Goal: Task Accomplishment & Management: Use online tool/utility

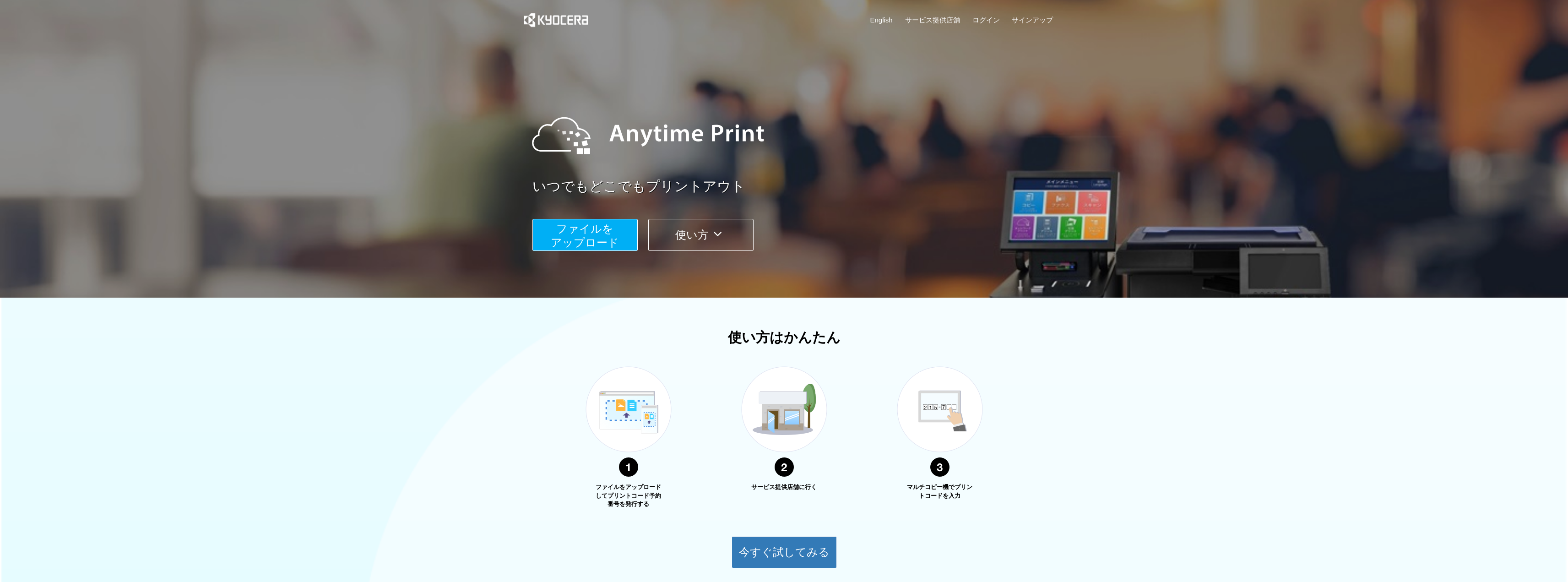
click at [594, 245] on span "ファイルを ​​アップロード" at bounding box center [585, 235] width 68 height 26
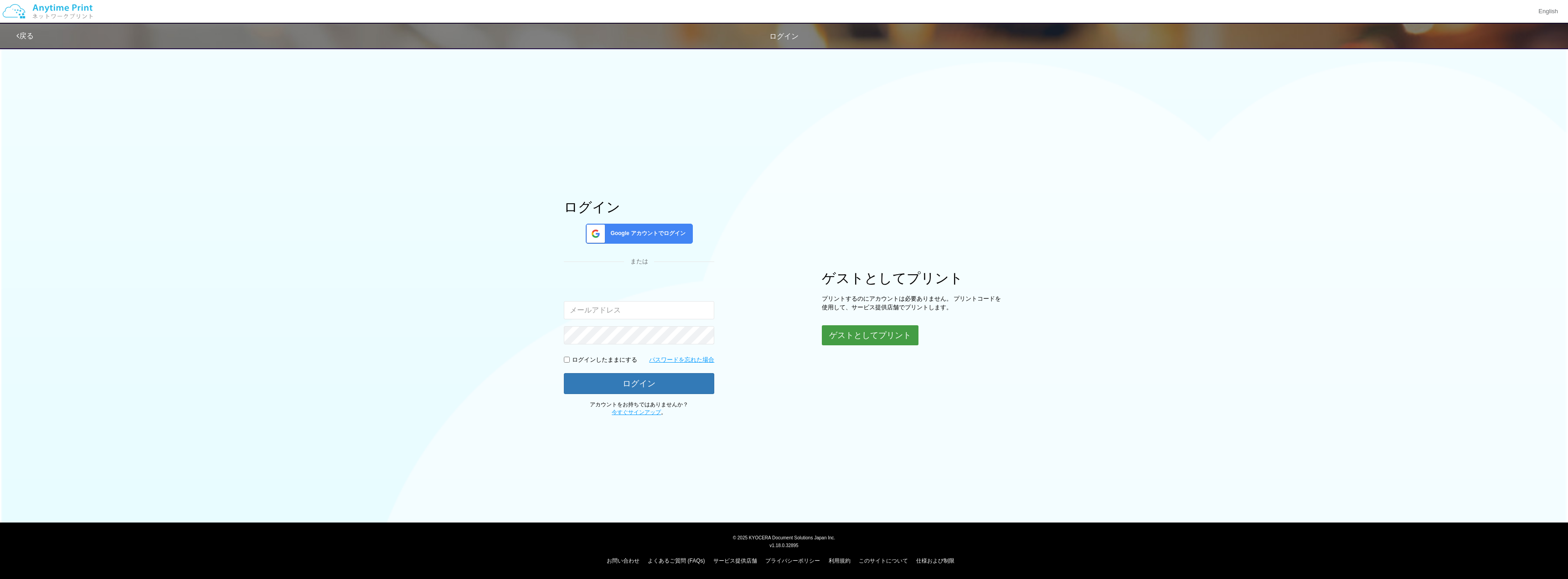
click at [863, 334] on button "ゲストとしてプリント" at bounding box center [870, 335] width 97 height 20
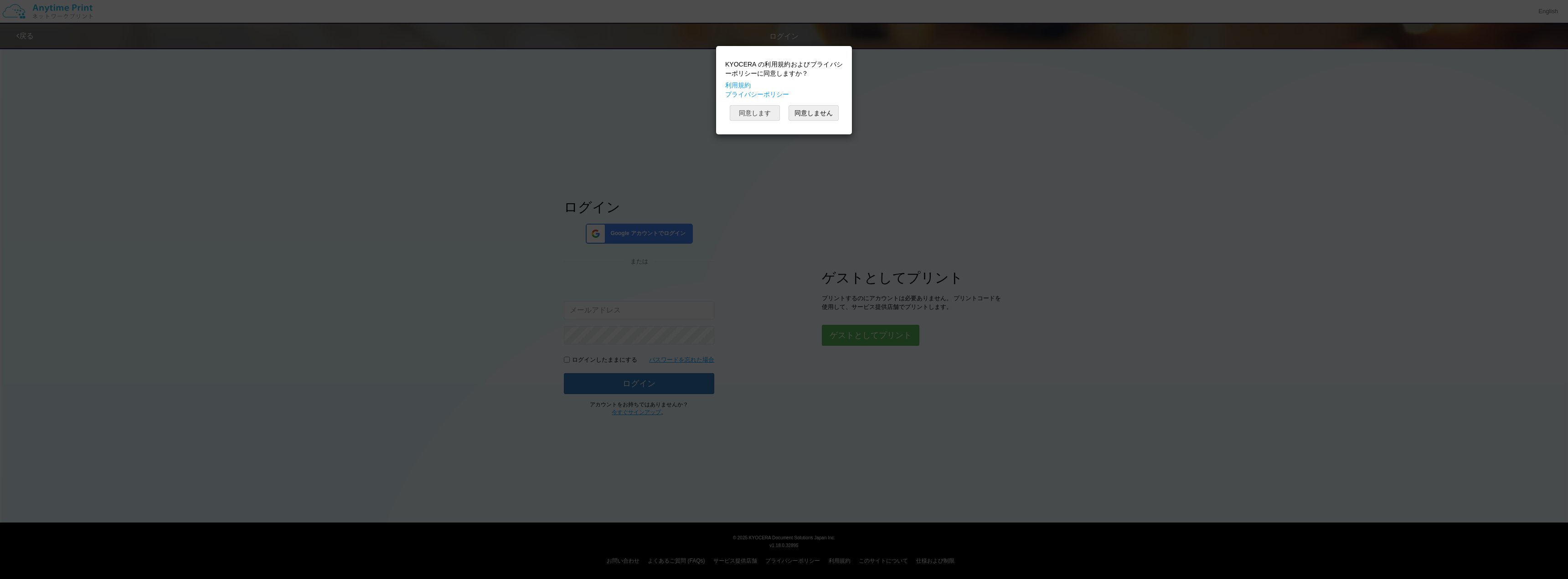
click at [755, 113] on button "同意します" at bounding box center [755, 113] width 50 height 15
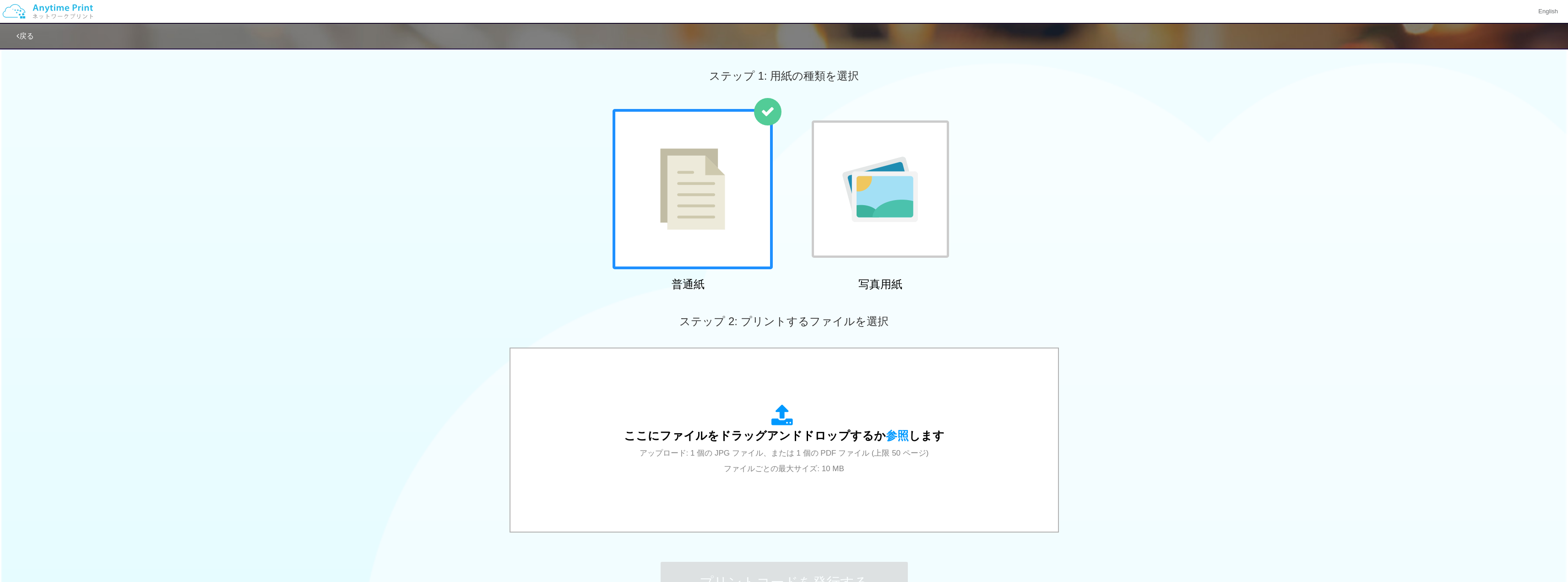
click at [850, 179] on img at bounding box center [880, 189] width 76 height 65
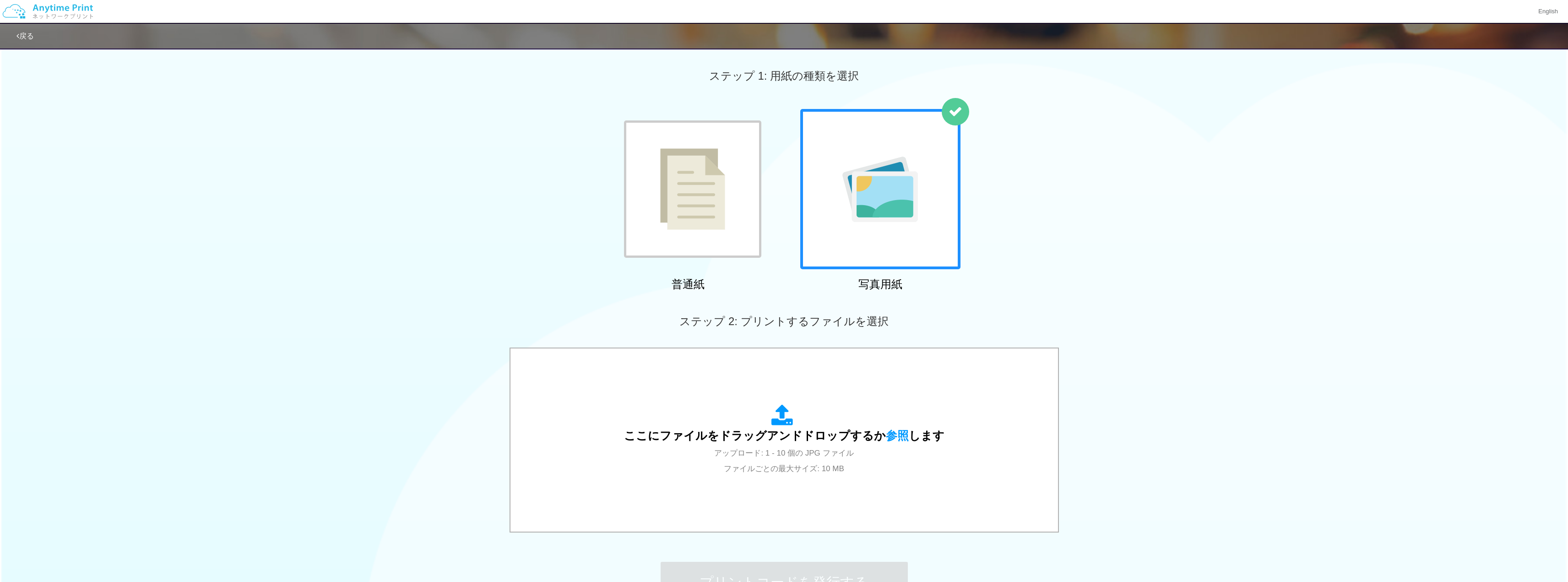
click at [748, 210] on div at bounding box center [693, 189] width 138 height 138
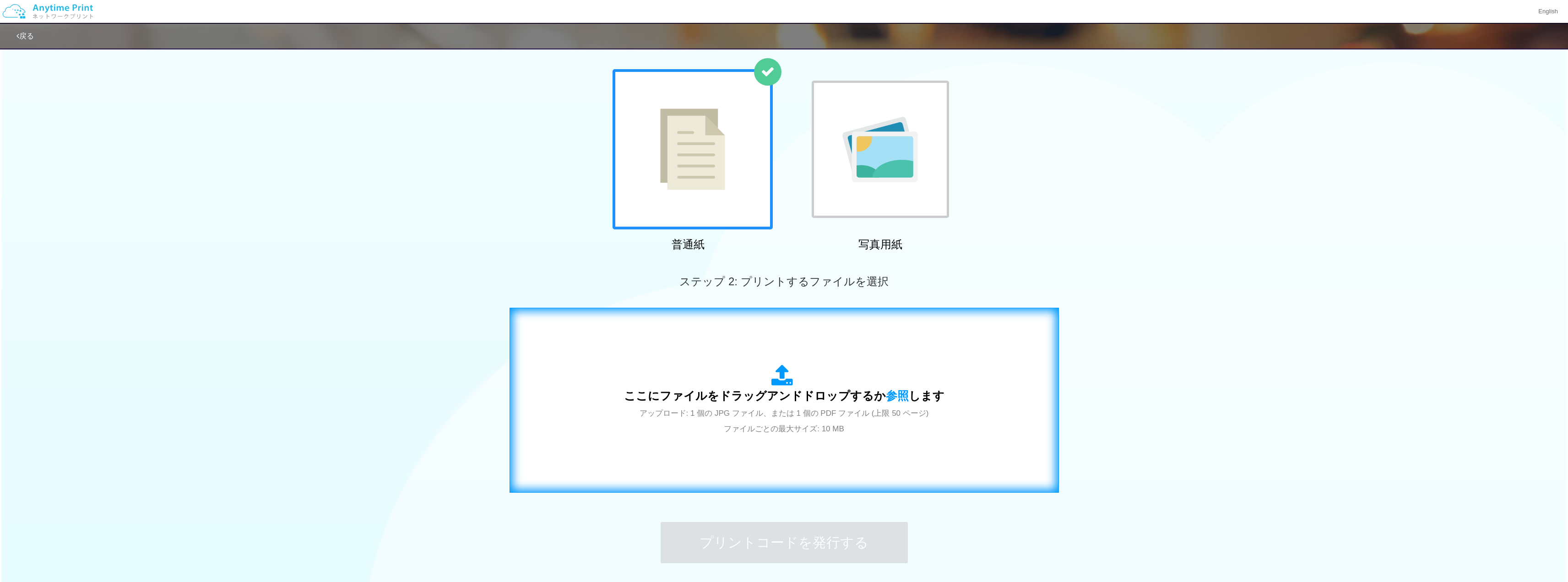
scroll to position [46, 0]
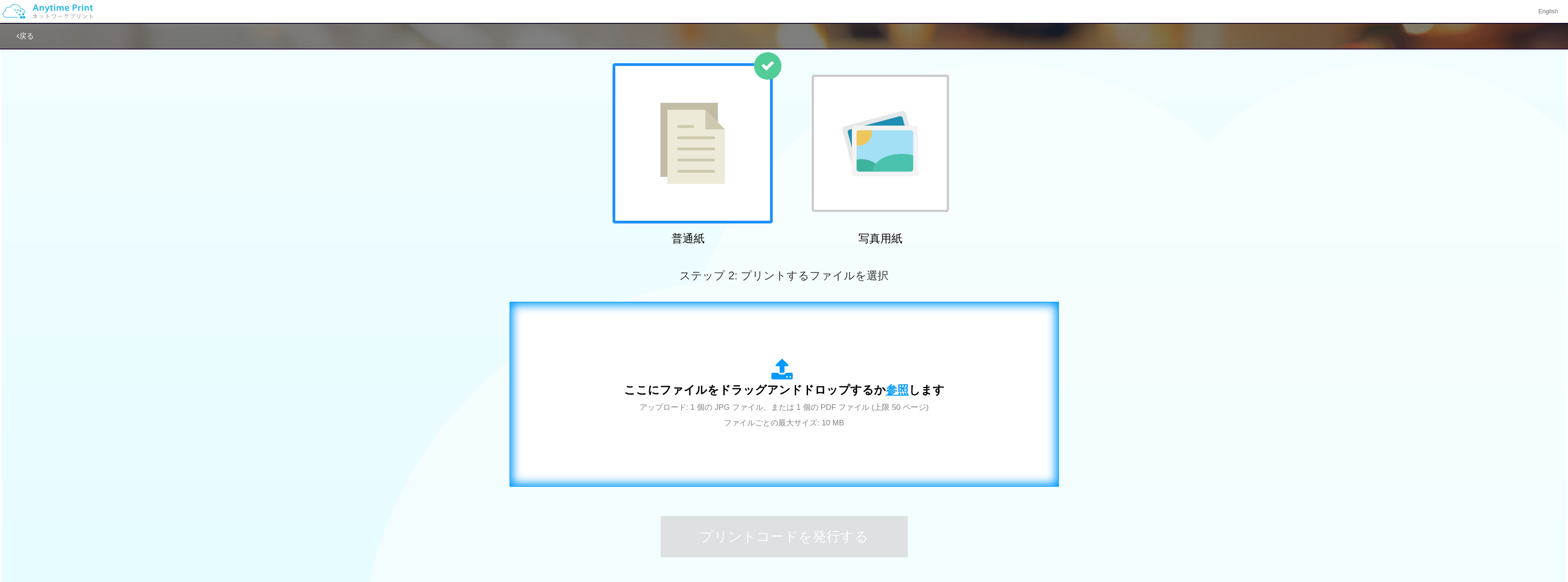
click at [900, 391] on span "参照" at bounding box center [897, 389] width 23 height 13
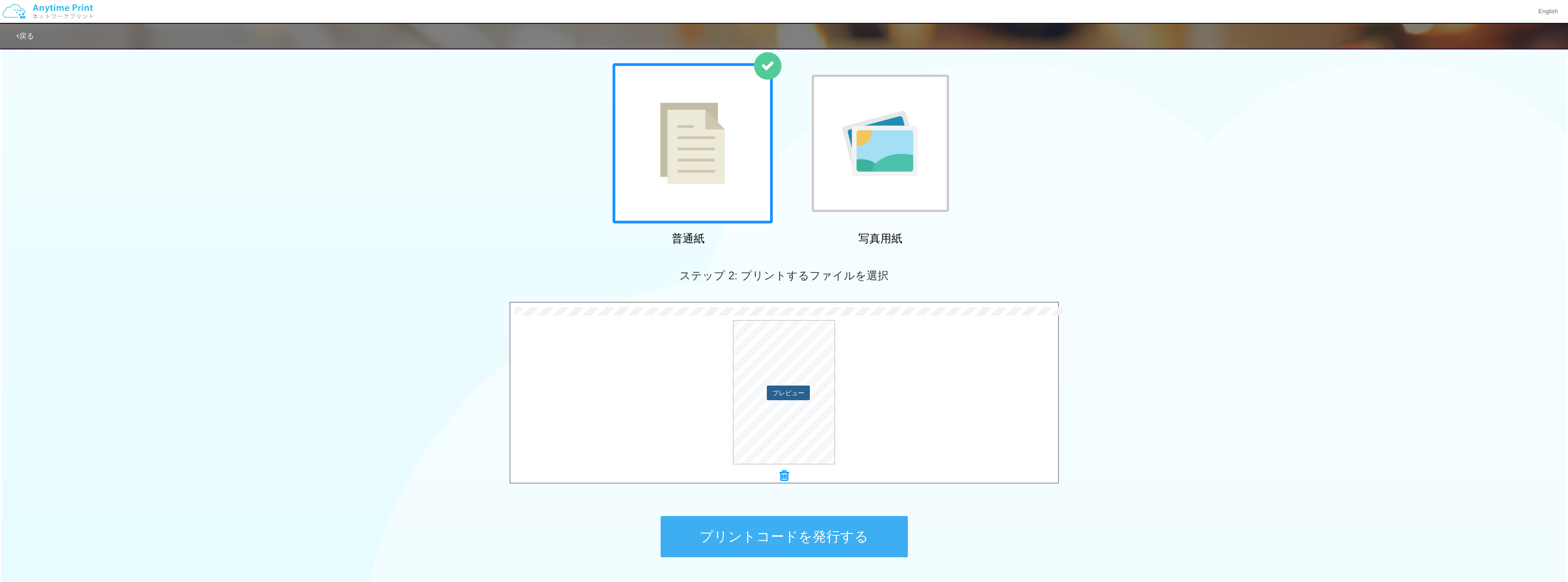
click at [790, 394] on button "プレビュー" at bounding box center [788, 393] width 43 height 15
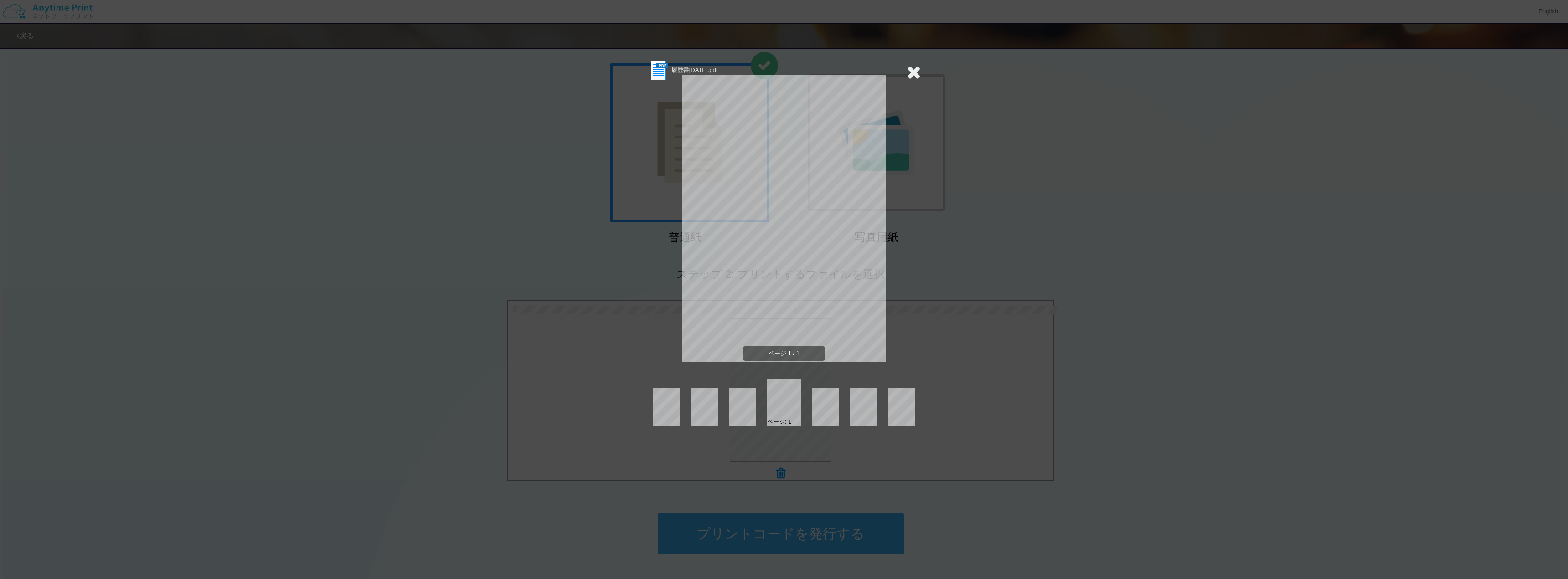
click at [914, 68] on icon at bounding box center [913, 72] width 14 height 18
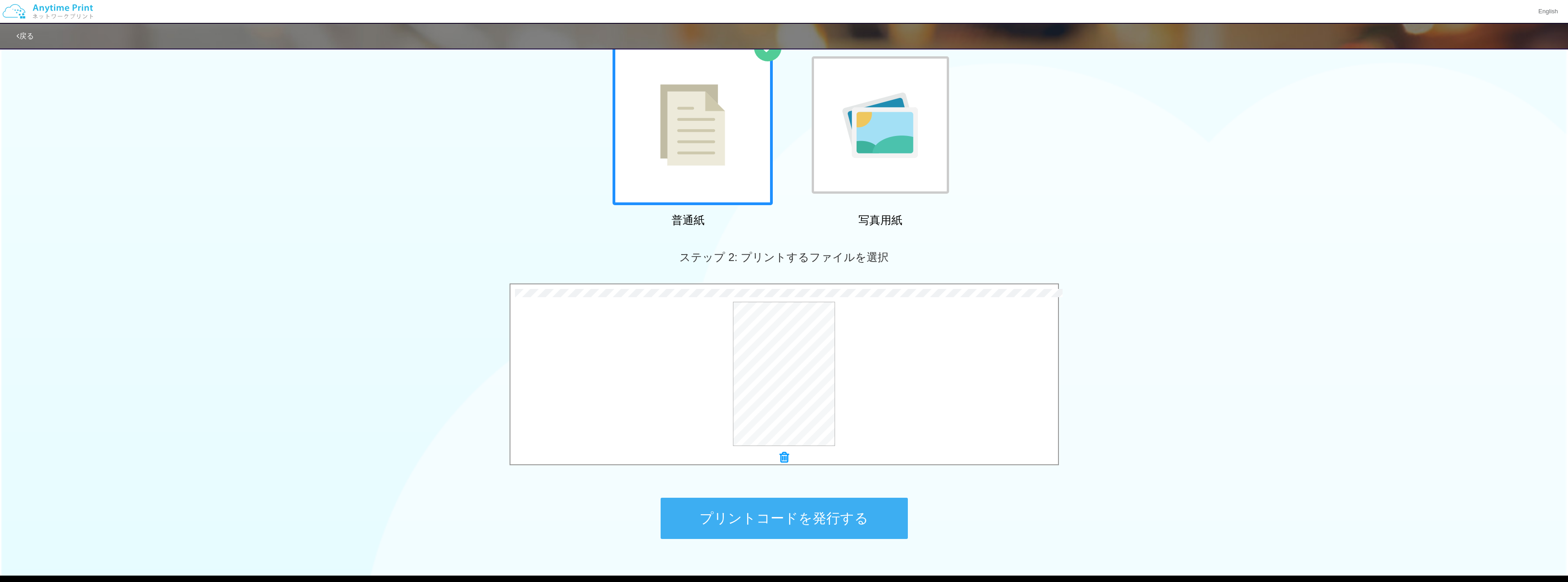
scroll to position [68, 0]
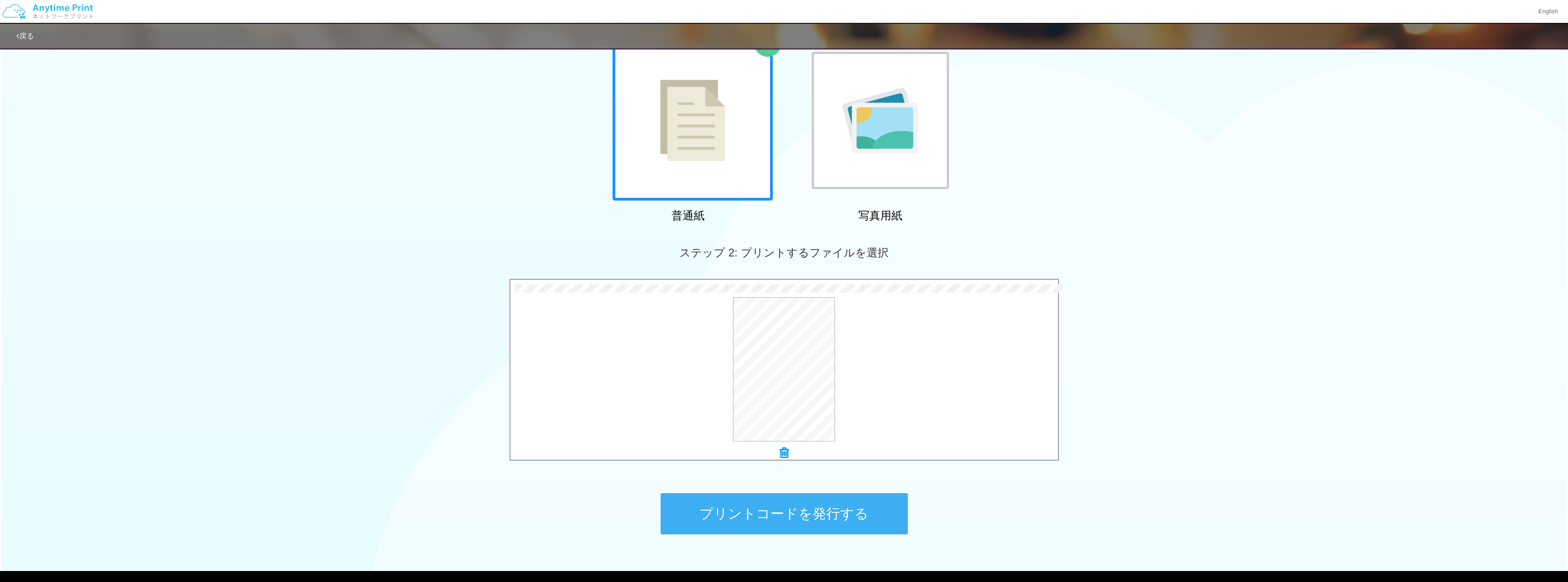
click at [833, 510] on button "プリントコードを発行する" at bounding box center [784, 513] width 247 height 41
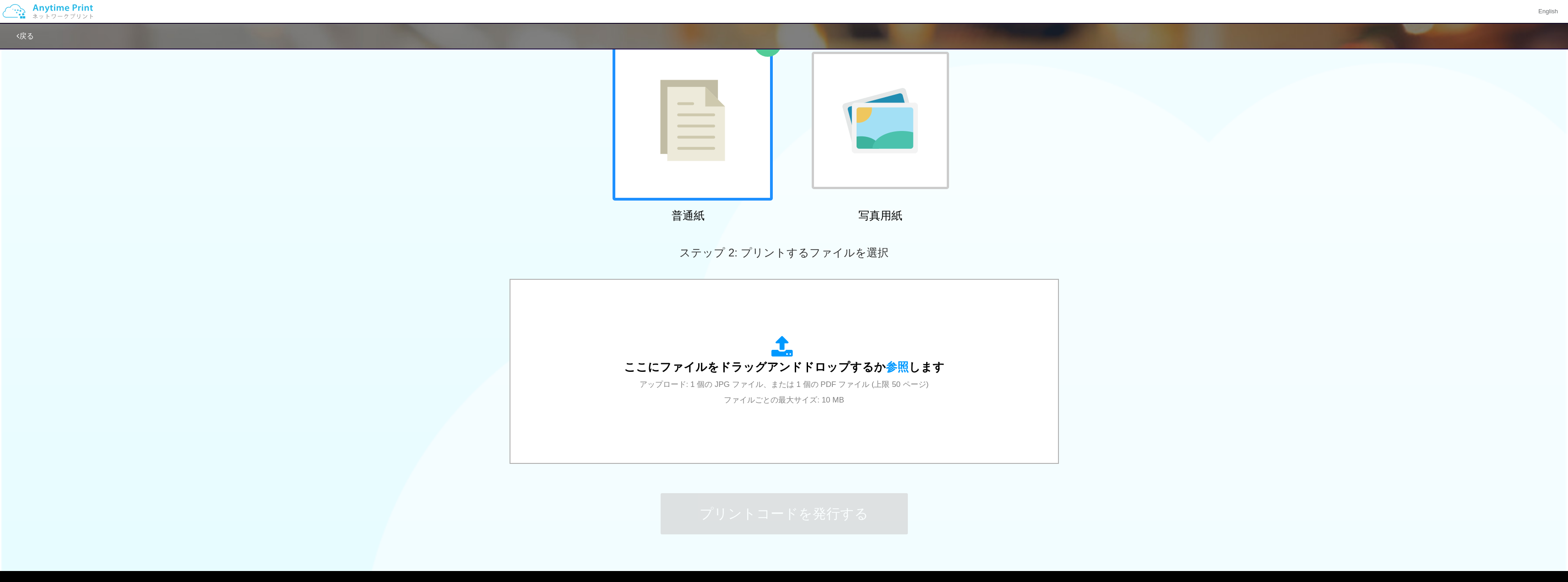
scroll to position [0, 0]
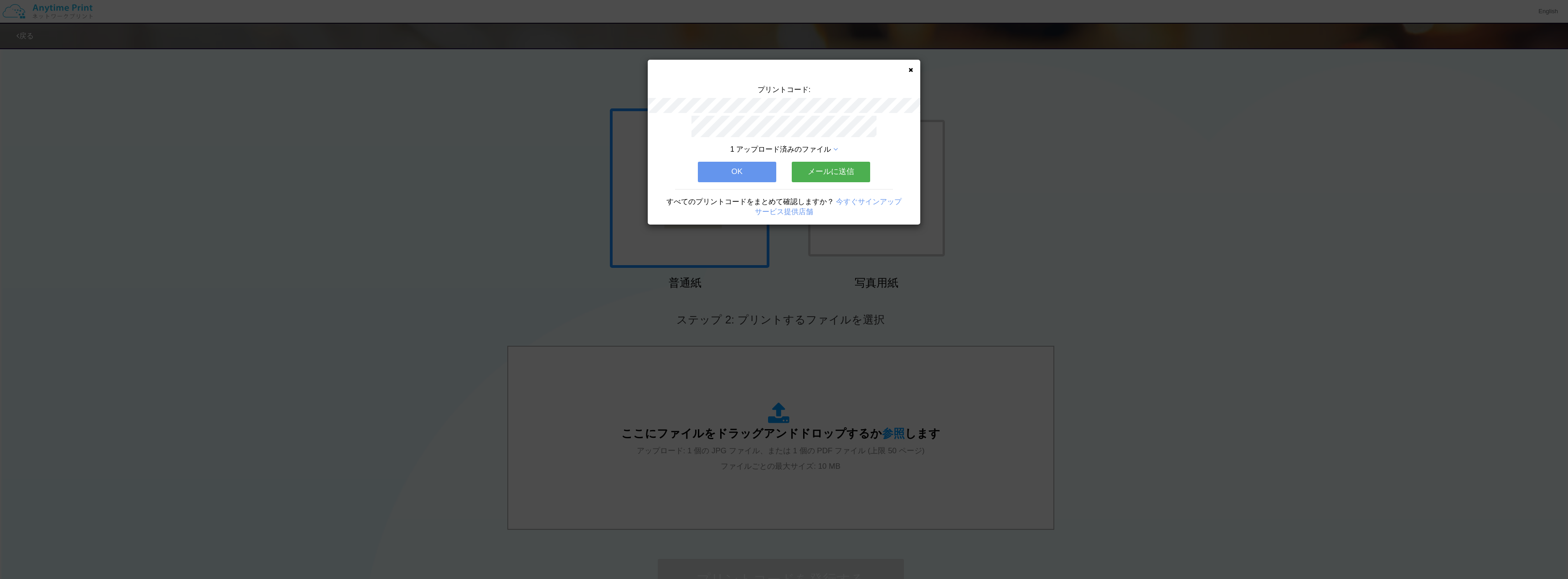
click at [911, 69] on icon at bounding box center [910, 70] width 4 height 6
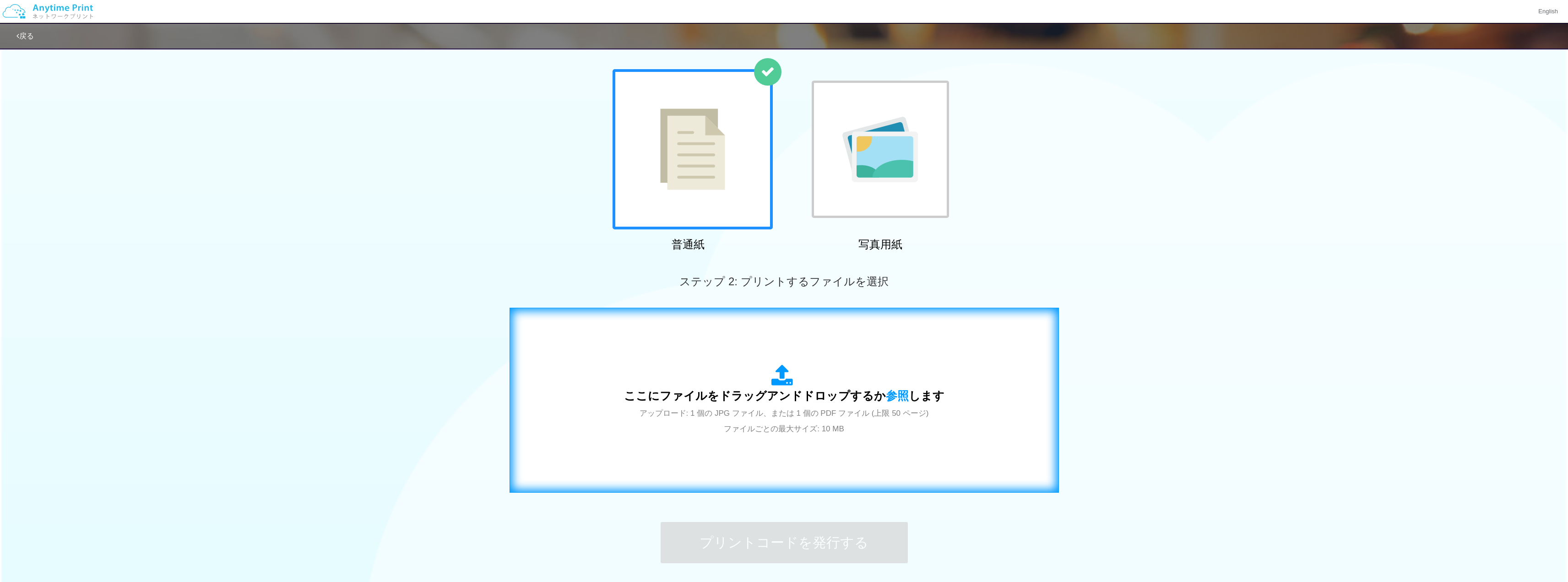
scroll to position [46, 0]
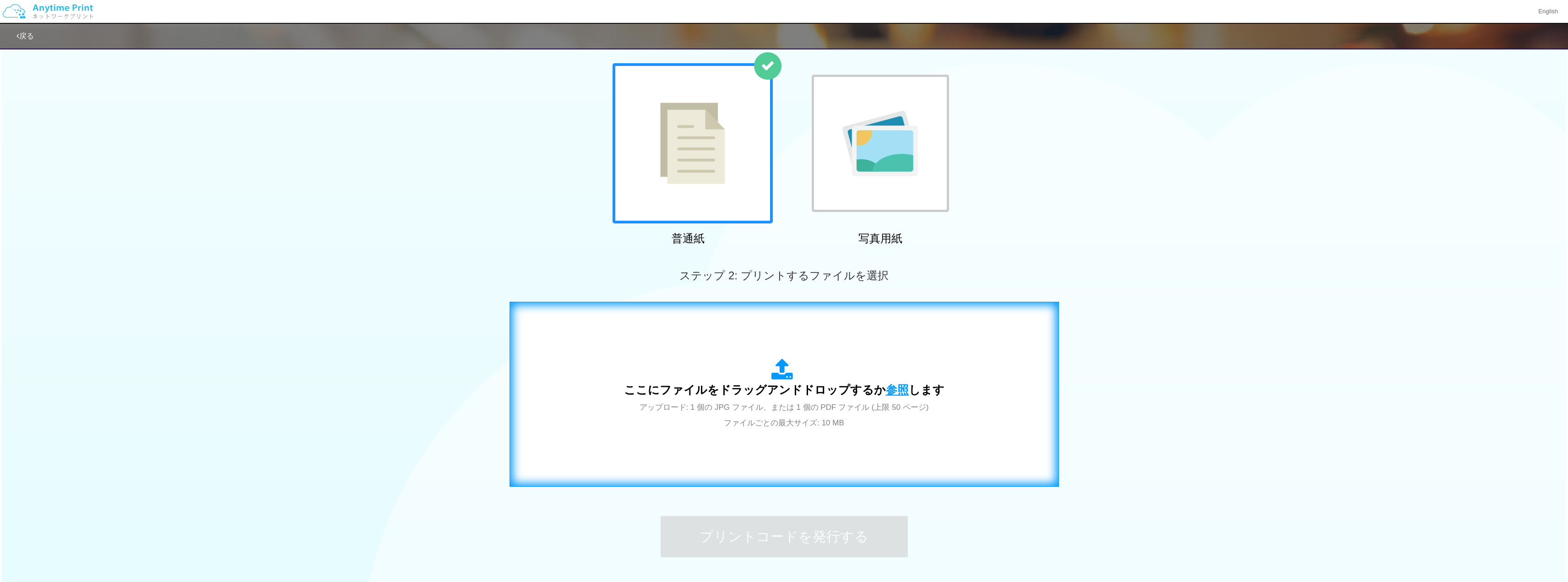
click at [892, 388] on span "参照" at bounding box center [897, 389] width 23 height 13
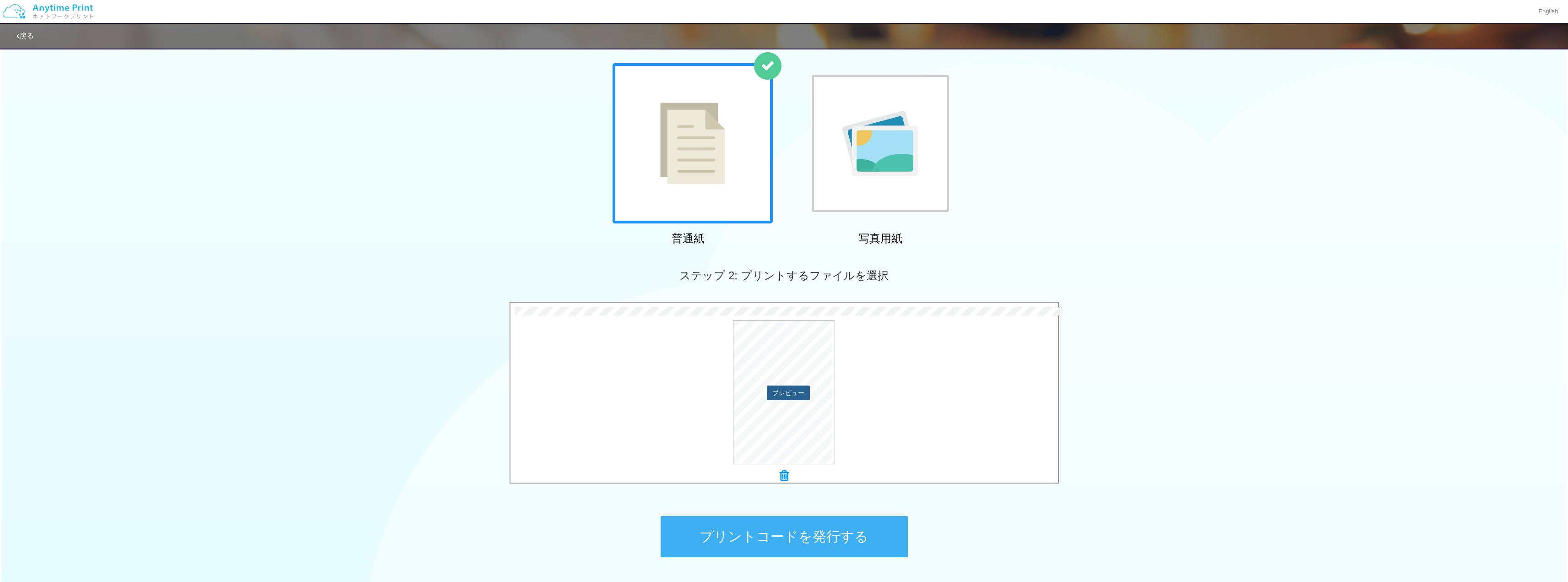
click at [793, 388] on button "プレビュー" at bounding box center [788, 393] width 43 height 15
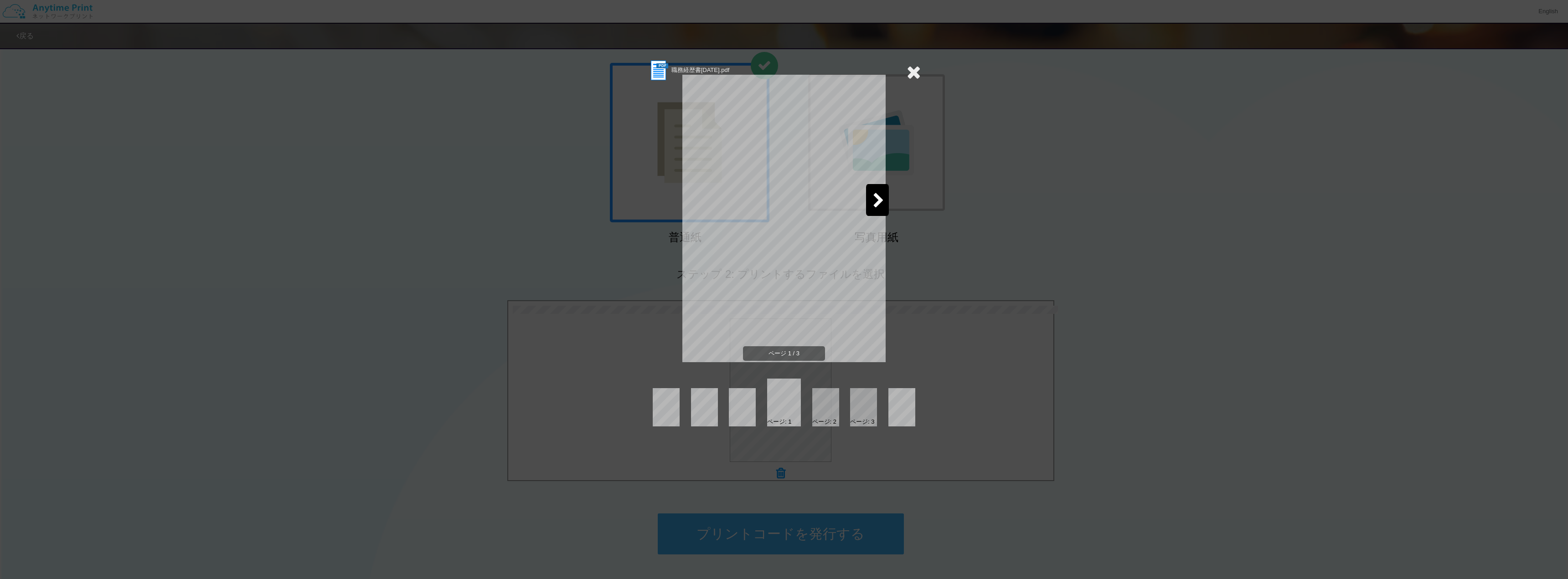
click at [876, 198] on icon at bounding box center [878, 201] width 12 height 16
click at [911, 73] on icon at bounding box center [913, 72] width 14 height 18
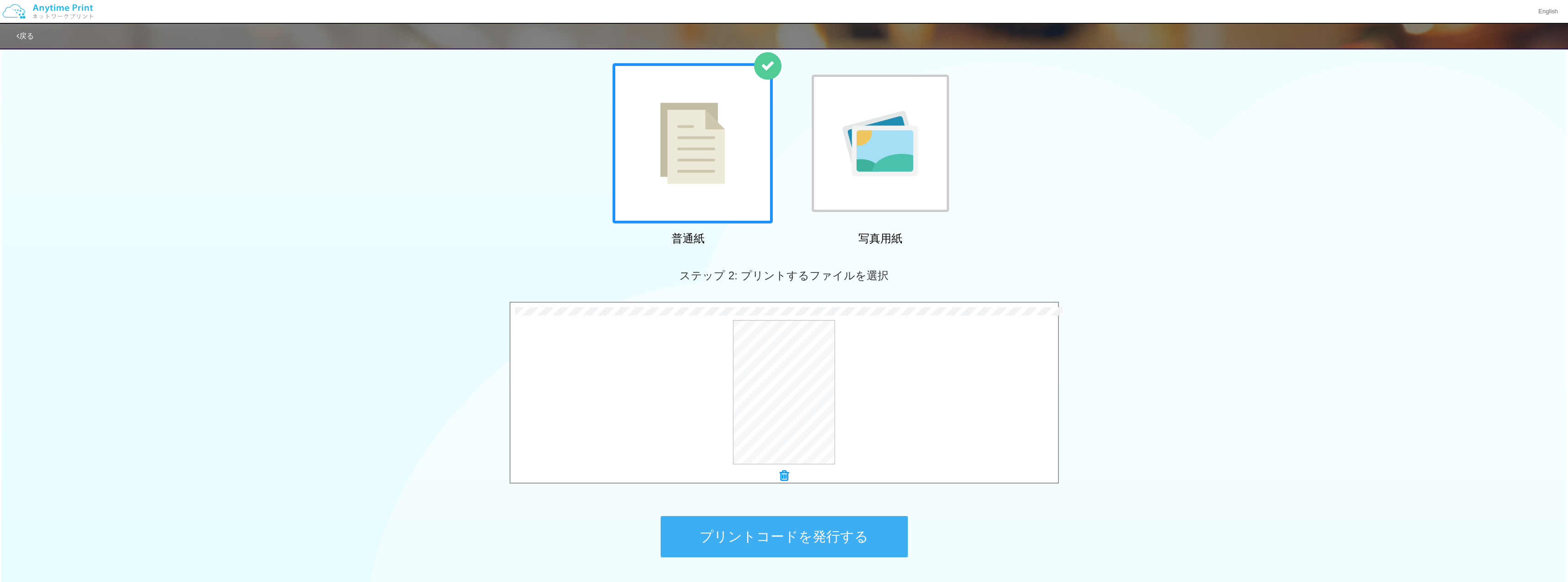
click at [825, 532] on button "プリントコードを発行する" at bounding box center [784, 536] width 247 height 41
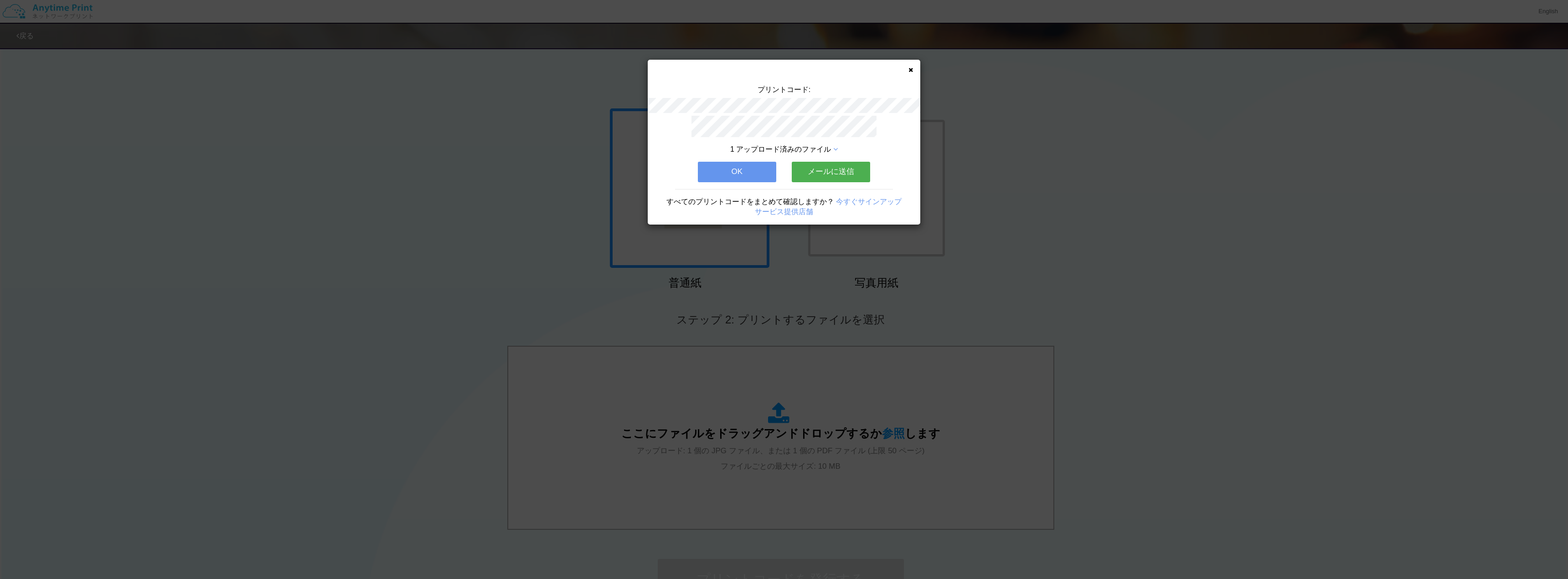
click at [910, 71] on icon at bounding box center [910, 70] width 4 height 6
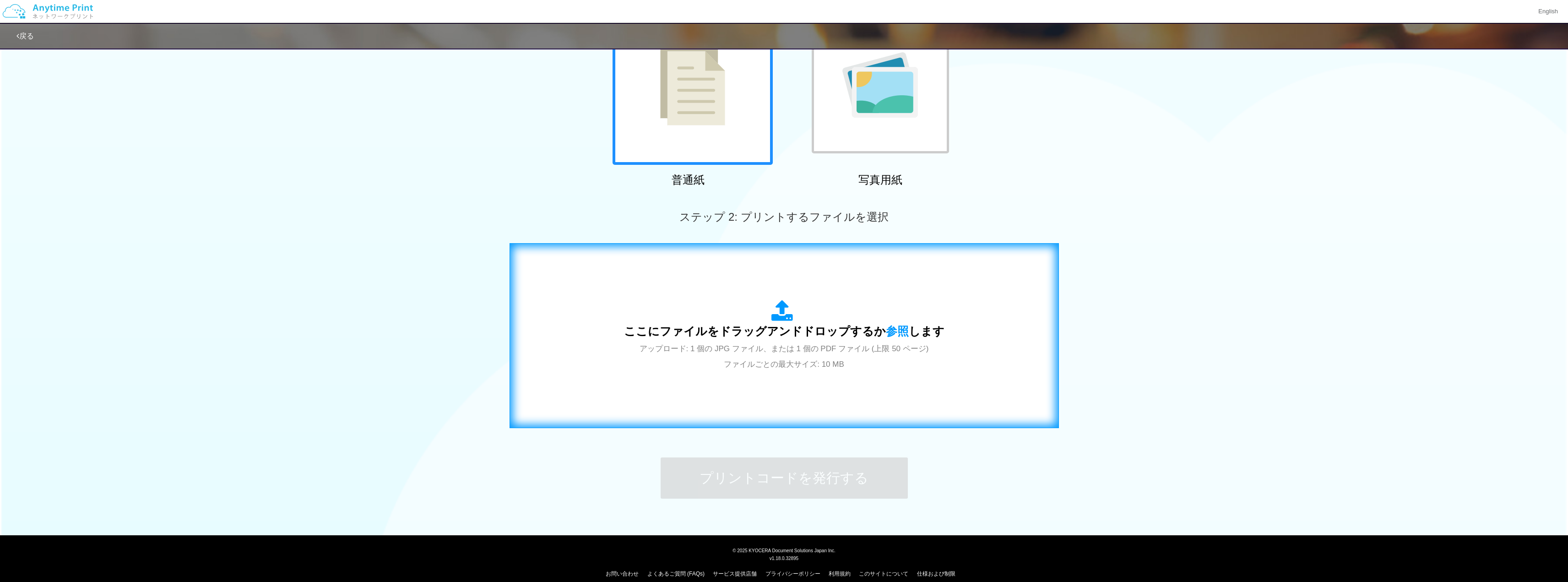
scroll to position [114, 0]
